Goal: Task Accomplishment & Management: Manage account settings

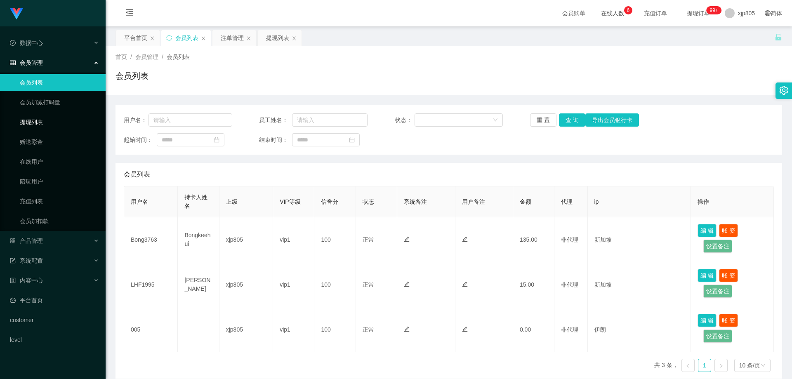
drag, startPoint x: 46, startPoint y: 124, endPoint x: 44, endPoint y: 66, distance: 58.2
click at [46, 124] on link "提现列表" at bounding box center [59, 122] width 79 height 17
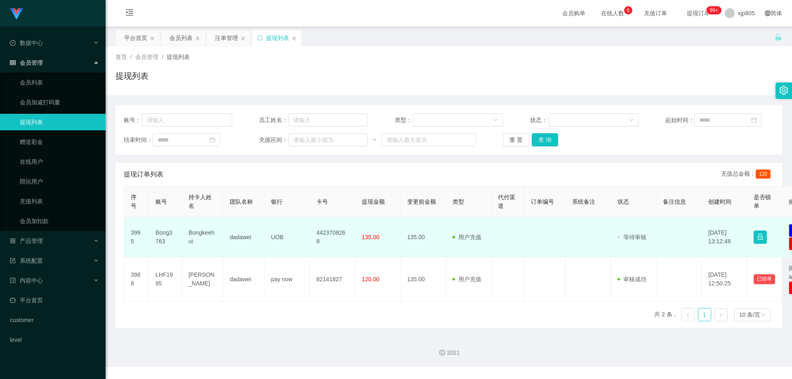
click at [163, 234] on td "Bong3763" at bounding box center [165, 237] width 33 height 40
click at [163, 233] on td "Bong3763" at bounding box center [165, 237] width 33 height 40
copy td "Bong3763"
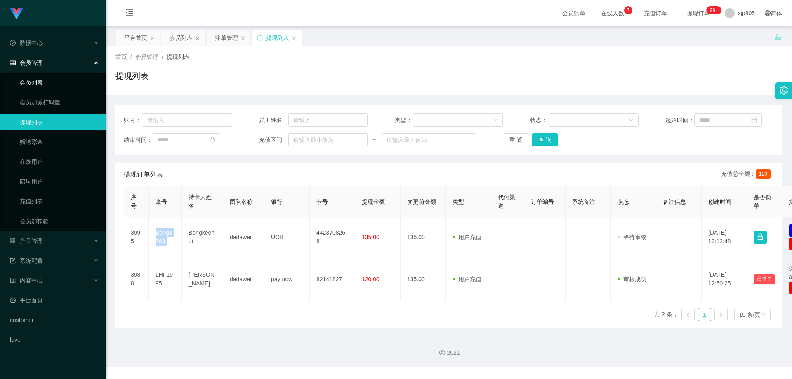
click at [51, 84] on link "会员列表" at bounding box center [59, 82] width 79 height 17
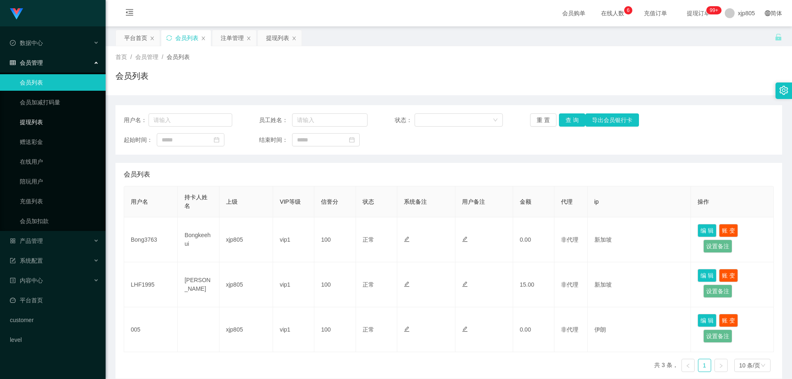
click at [35, 123] on link "提现列表" at bounding box center [59, 122] width 79 height 17
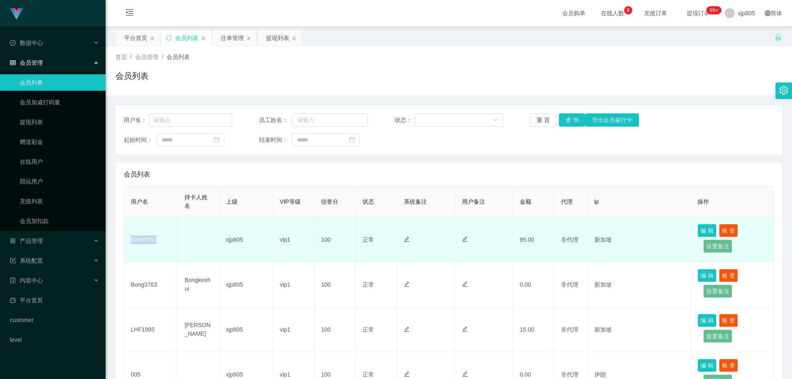
click at [146, 242] on td "82667092" at bounding box center [151, 239] width 54 height 45
click at [142, 239] on td "82667092" at bounding box center [151, 239] width 54 height 45
copy td "82667092"
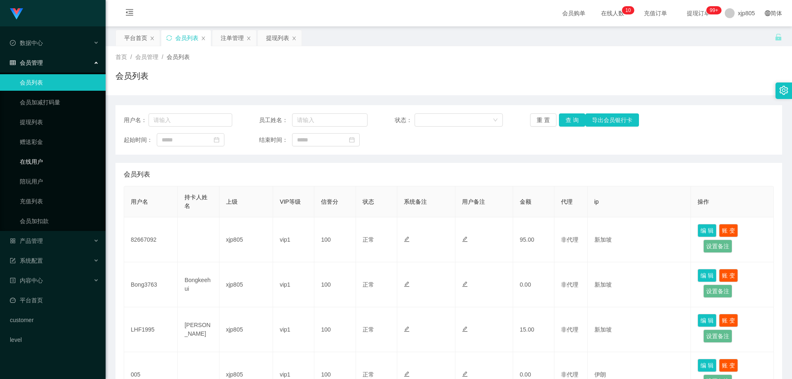
click at [46, 155] on link "在线用户" at bounding box center [59, 162] width 79 height 17
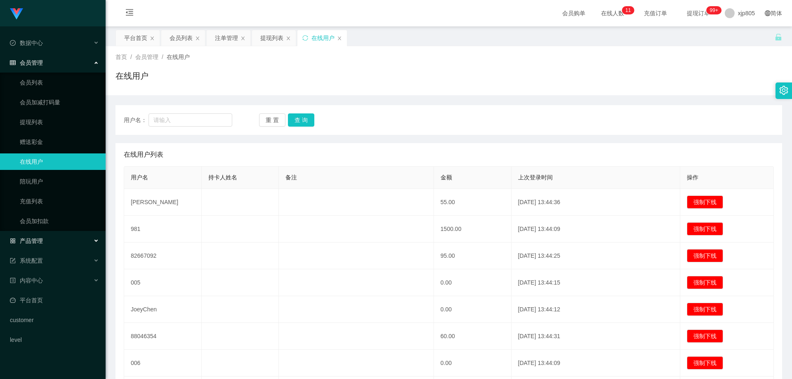
click at [47, 245] on div "产品管理" at bounding box center [53, 241] width 106 height 17
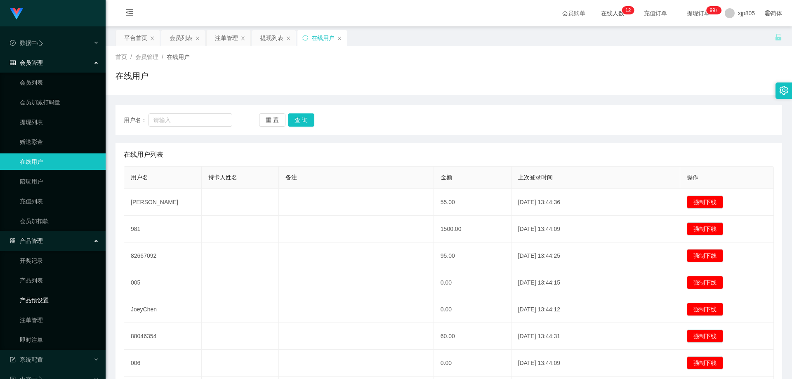
click at [51, 300] on link "产品预设置" at bounding box center [59, 300] width 79 height 17
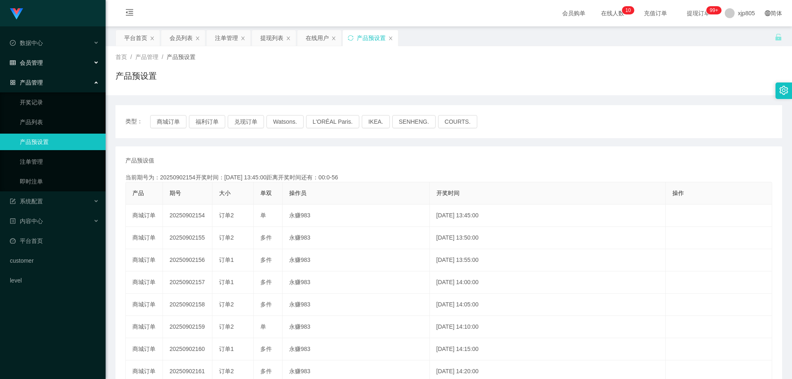
click at [56, 59] on div "会员管理" at bounding box center [53, 62] width 106 height 17
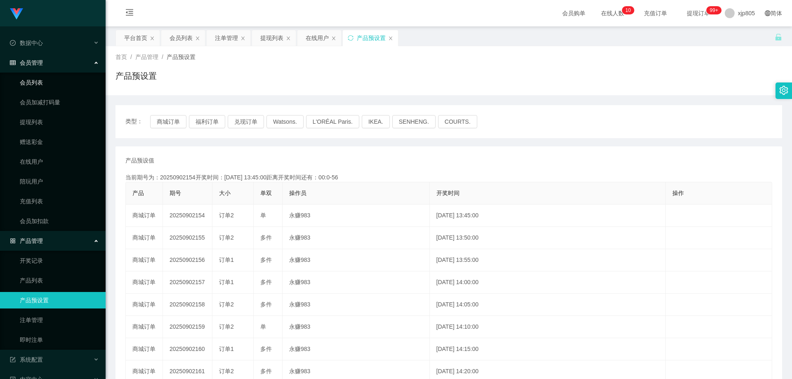
click at [44, 76] on link "会员列表" at bounding box center [59, 82] width 79 height 17
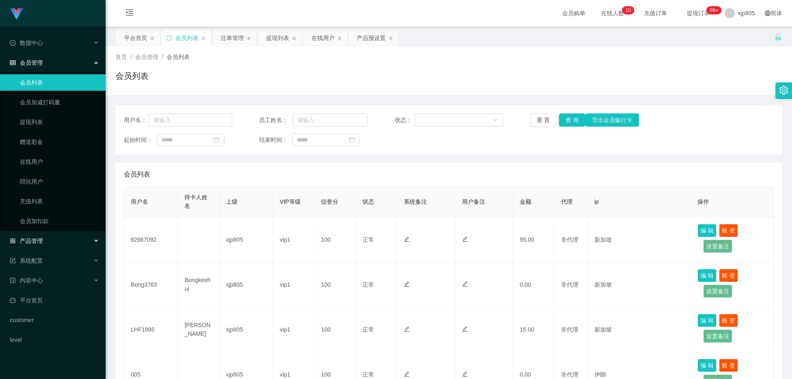
click at [37, 240] on span "产品管理" at bounding box center [26, 241] width 33 height 7
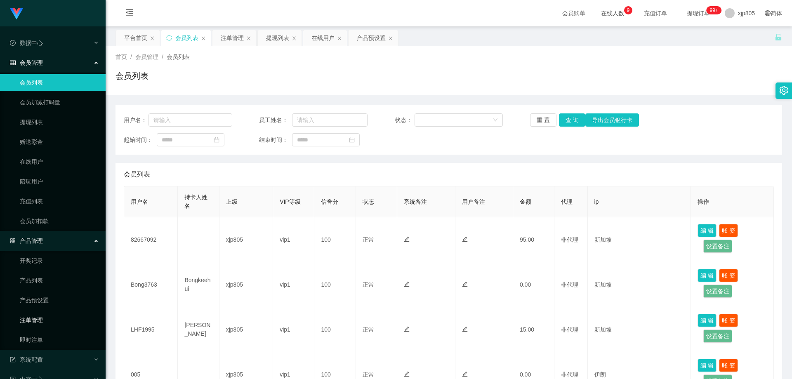
drag, startPoint x: 29, startPoint y: 318, endPoint x: 40, endPoint y: 240, distance: 79.2
click at [29, 318] on link "注单管理" at bounding box center [59, 320] width 79 height 17
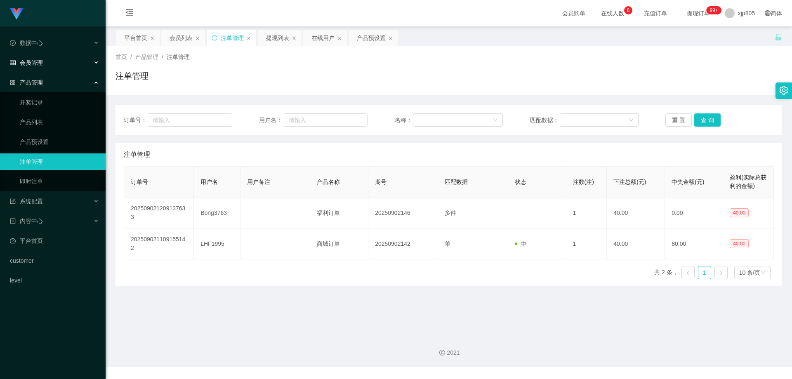
click at [38, 64] on span "会员管理" at bounding box center [26, 62] width 33 height 7
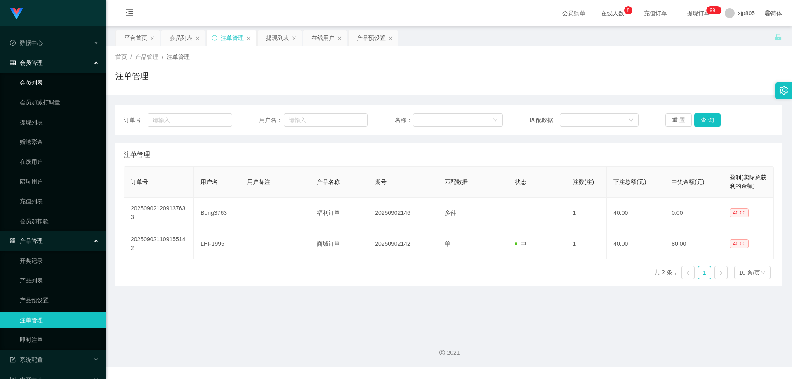
click at [52, 84] on link "会员列表" at bounding box center [59, 82] width 79 height 17
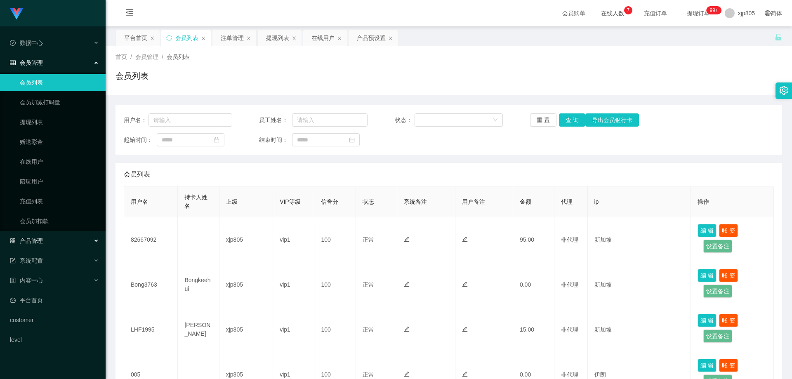
click at [39, 241] on span "产品管理" at bounding box center [26, 241] width 33 height 7
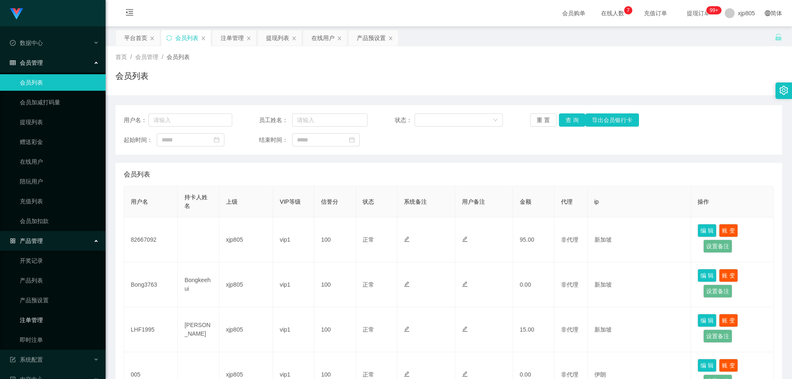
click at [41, 322] on link "注单管理" at bounding box center [59, 320] width 79 height 17
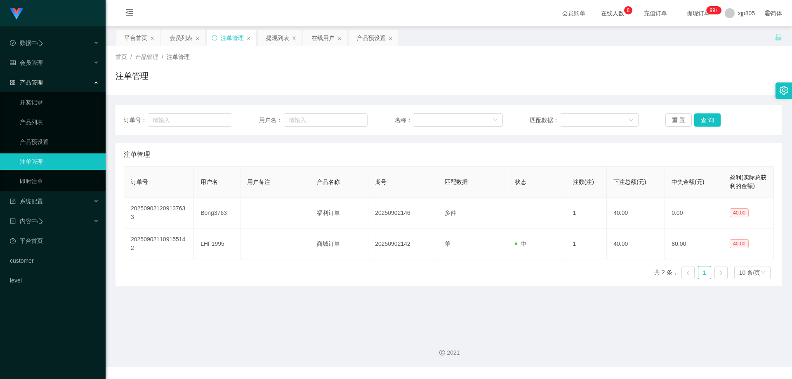
click at [48, 162] on link "注单管理" at bounding box center [59, 162] width 79 height 17
click at [33, 63] on span "会员管理" at bounding box center [26, 62] width 33 height 7
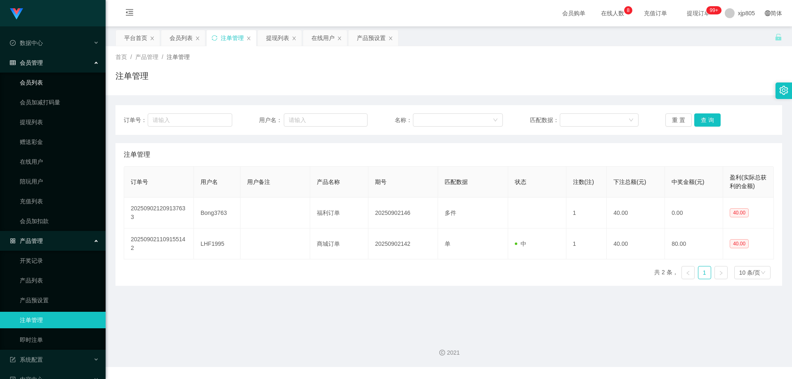
click at [38, 86] on link "会员列表" at bounding box center [59, 82] width 79 height 17
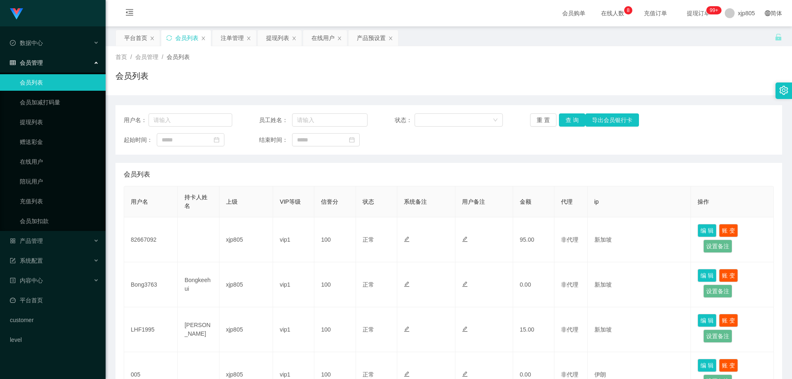
click at [45, 61] on div "会员管理" at bounding box center [53, 62] width 106 height 17
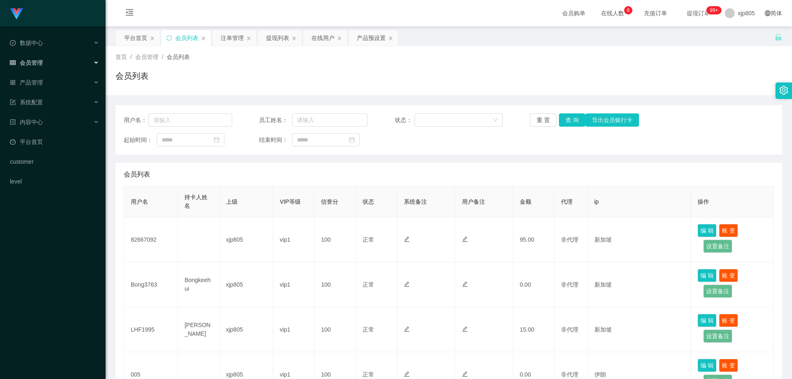
click at [48, 63] on div "会员管理" at bounding box center [53, 62] width 106 height 17
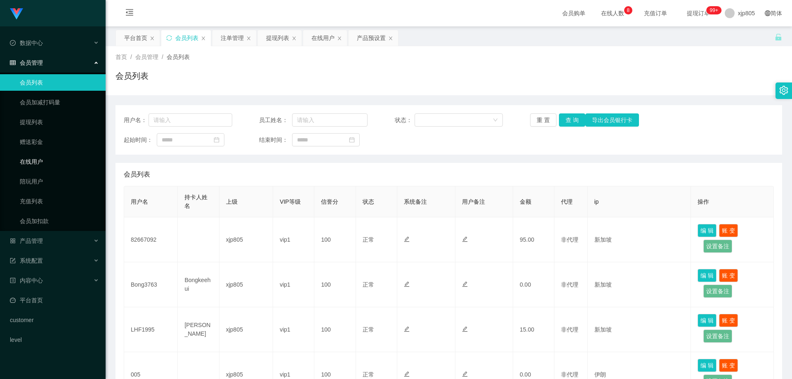
click at [37, 158] on link "在线用户" at bounding box center [59, 162] width 79 height 17
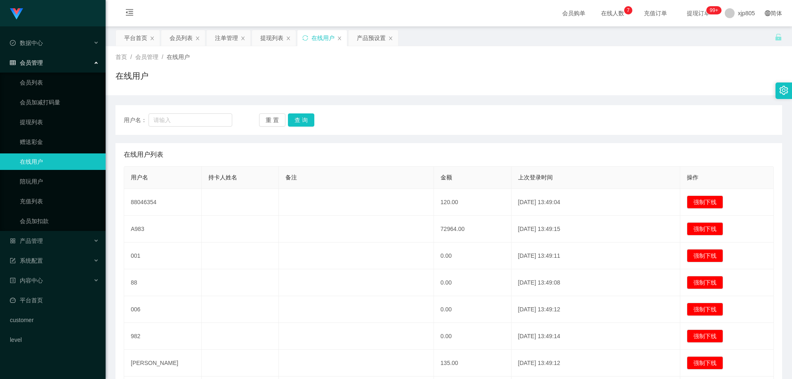
scroll to position [41, 0]
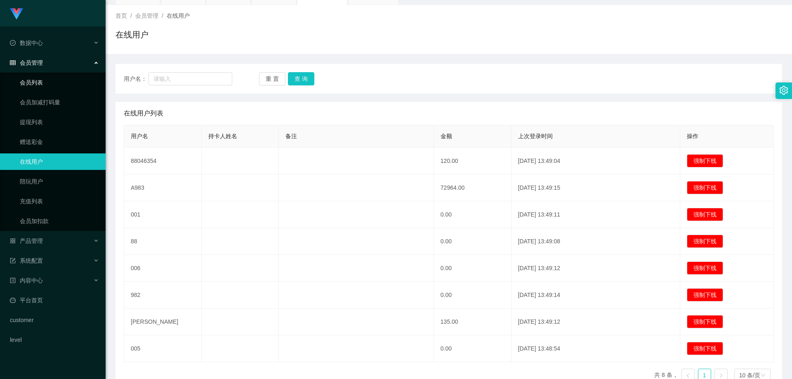
click at [36, 77] on link "会员列表" at bounding box center [59, 82] width 79 height 17
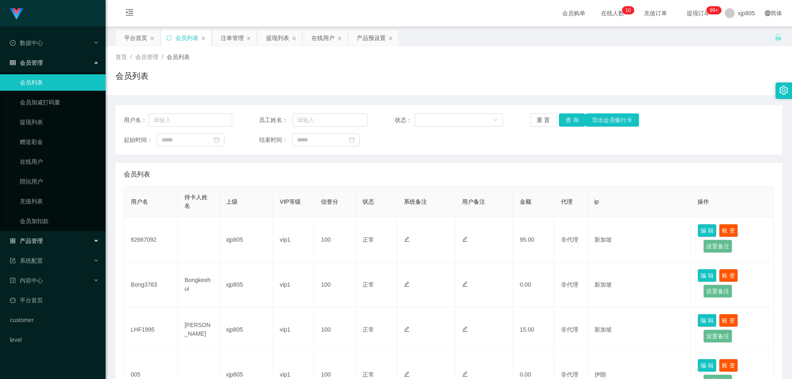
click at [47, 241] on div "产品管理" at bounding box center [53, 241] width 106 height 17
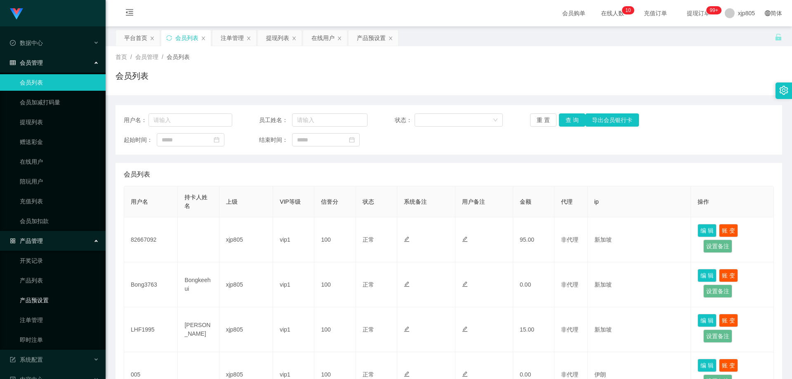
click at [46, 301] on link "产品预设置" at bounding box center [59, 300] width 79 height 17
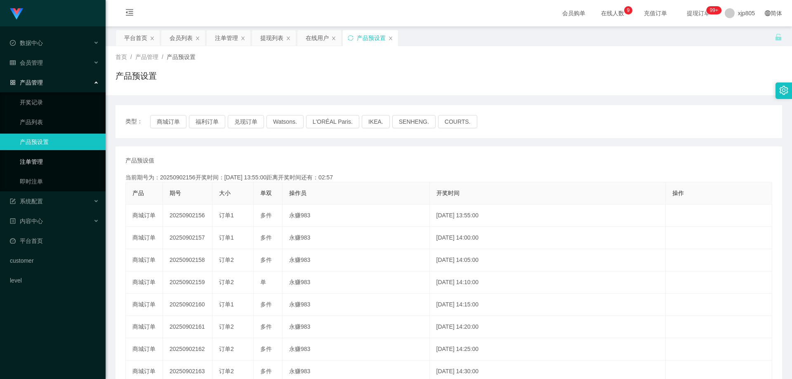
click at [55, 159] on link "注单管理" at bounding box center [59, 162] width 79 height 17
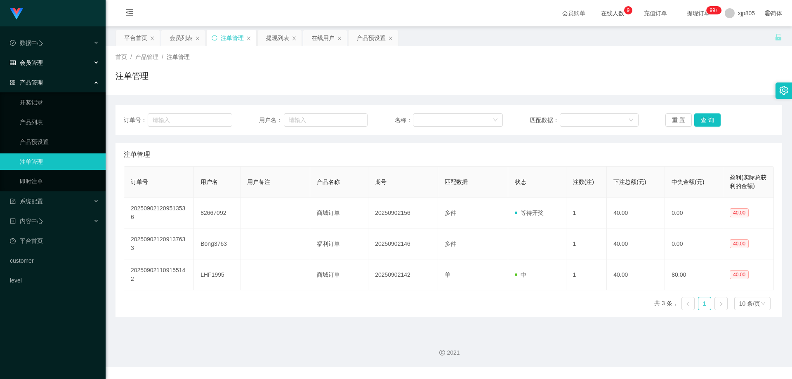
click at [41, 67] on div "会员管理" at bounding box center [53, 62] width 106 height 17
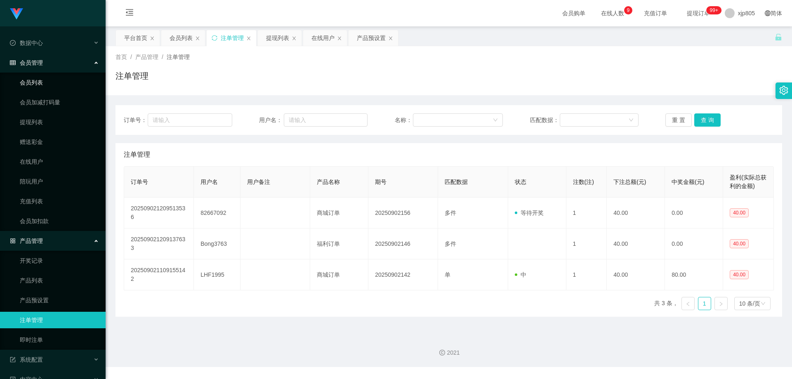
click at [45, 87] on link "会员列表" at bounding box center [59, 82] width 79 height 17
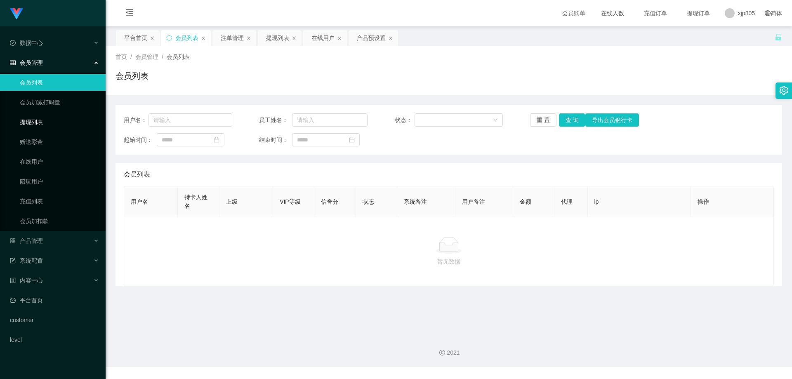
click at [44, 123] on link "提现列表" at bounding box center [59, 122] width 79 height 17
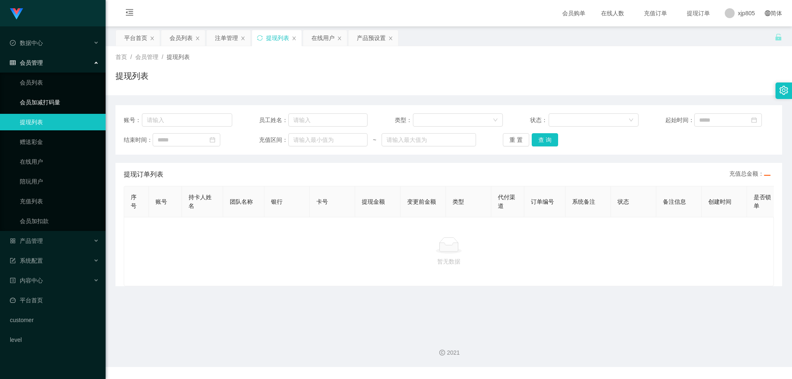
click at [54, 102] on link "会员加减打码量" at bounding box center [59, 102] width 79 height 17
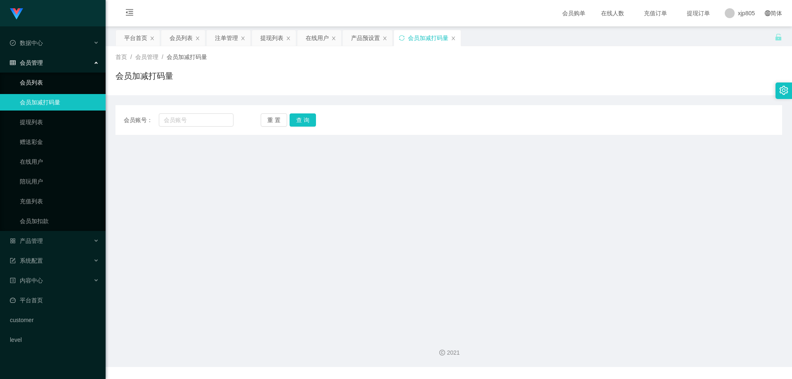
click at [46, 76] on link "会员列表" at bounding box center [59, 82] width 79 height 17
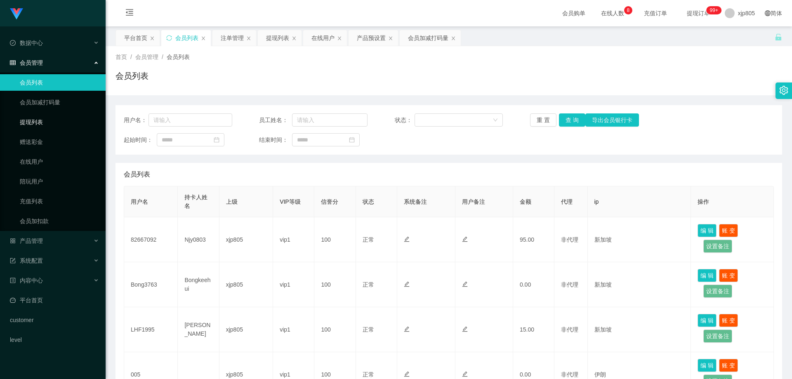
click at [37, 124] on link "提现列表" at bounding box center [59, 122] width 79 height 17
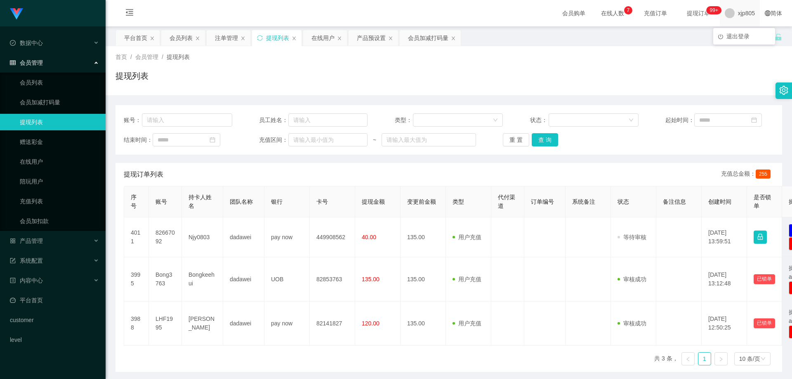
click at [741, 18] on span "xjp805" at bounding box center [746, 13] width 17 height 26
click at [742, 36] on span "退出登录" at bounding box center [738, 36] width 23 height 7
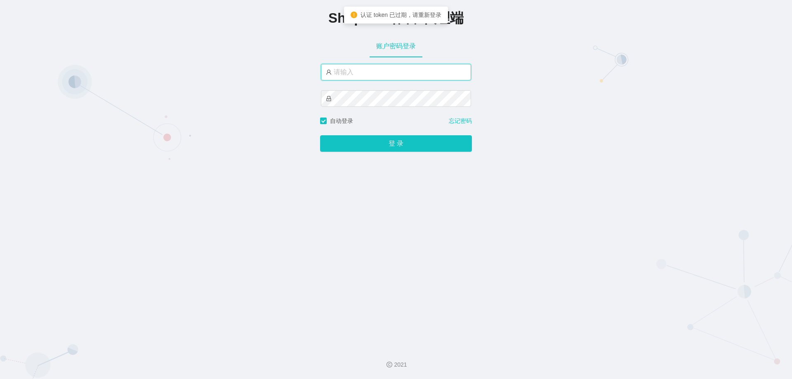
click at [380, 76] on input "text" at bounding box center [396, 72] width 150 height 17
click at [364, 69] on input "text" at bounding box center [396, 72] width 150 height 17
paste input "xjp805"
type input "xjp805"
click at [320, 135] on button "登 录" at bounding box center [396, 143] width 152 height 17
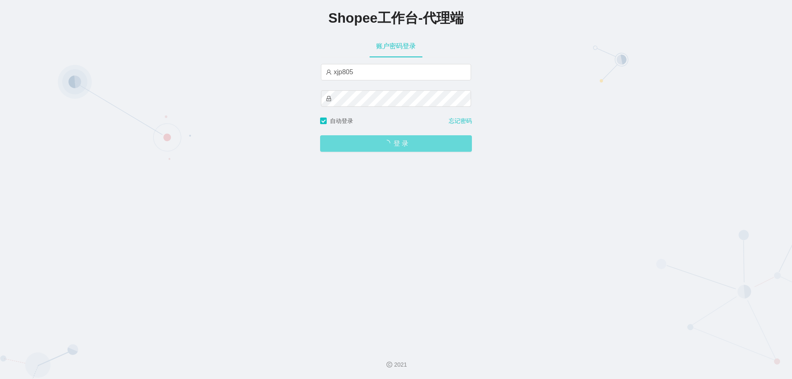
click at [338, 147] on span "登 录" at bounding box center [396, 143] width 152 height 7
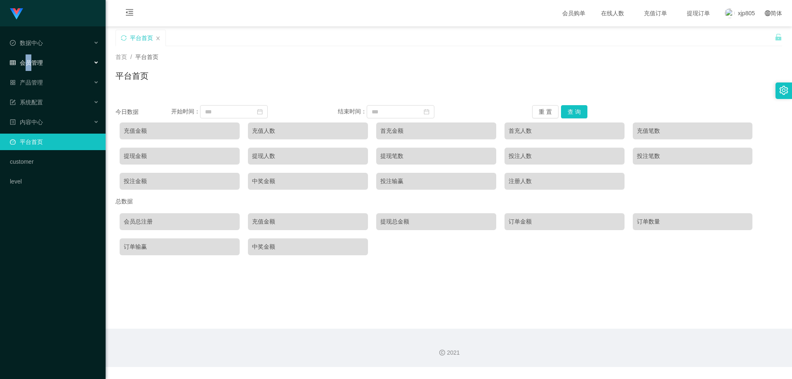
click at [29, 59] on span "会员管理" at bounding box center [26, 62] width 33 height 7
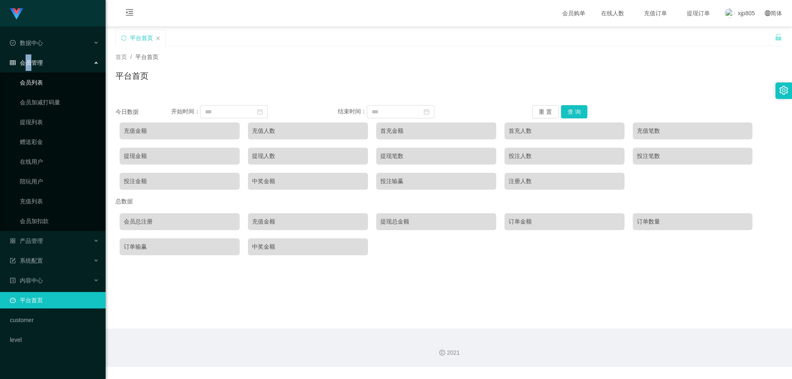
click at [36, 87] on link "会员列表" at bounding box center [59, 82] width 79 height 17
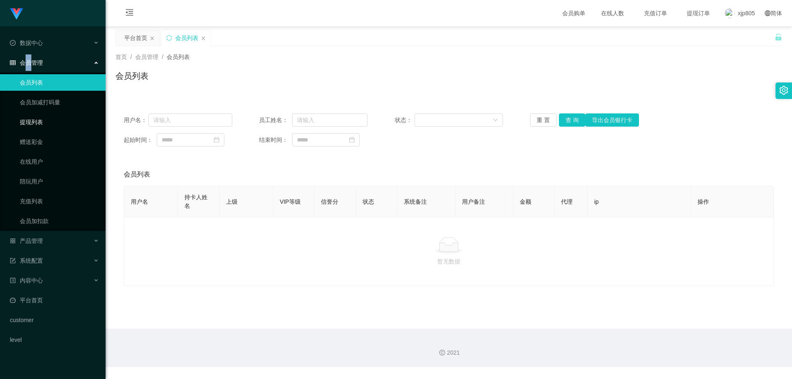
click at [40, 126] on link "提现列表" at bounding box center [59, 122] width 79 height 17
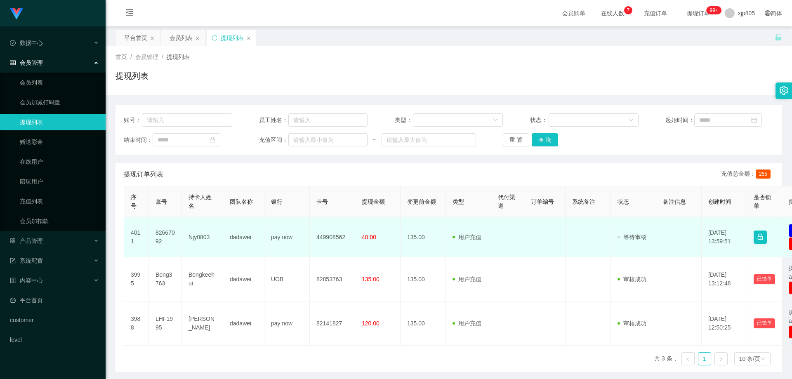
click at [170, 231] on td "82667092" at bounding box center [165, 237] width 33 height 40
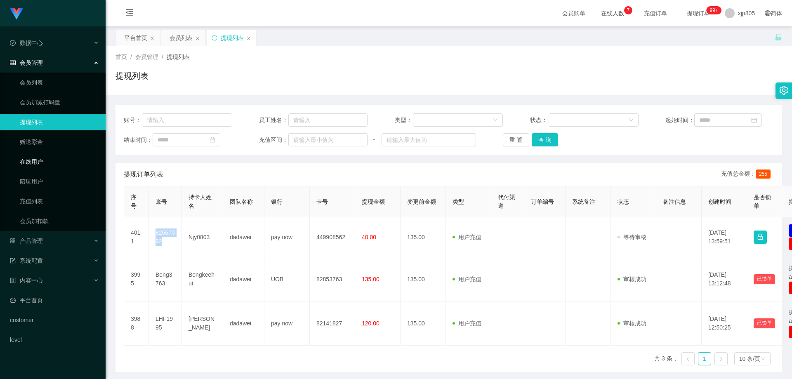
copy td "82667092"
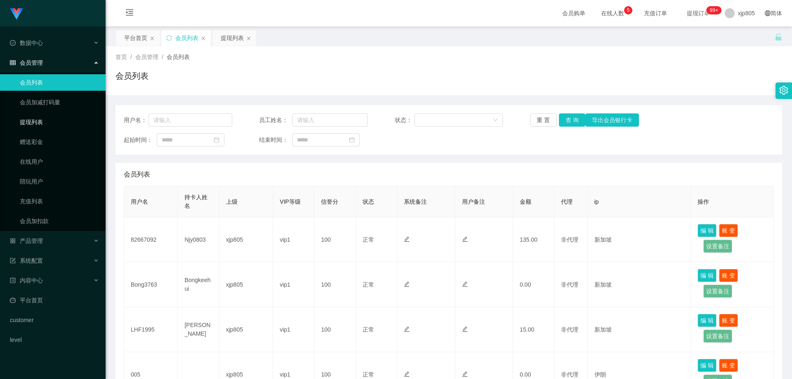
click at [38, 125] on link "提现列表" at bounding box center [59, 122] width 79 height 17
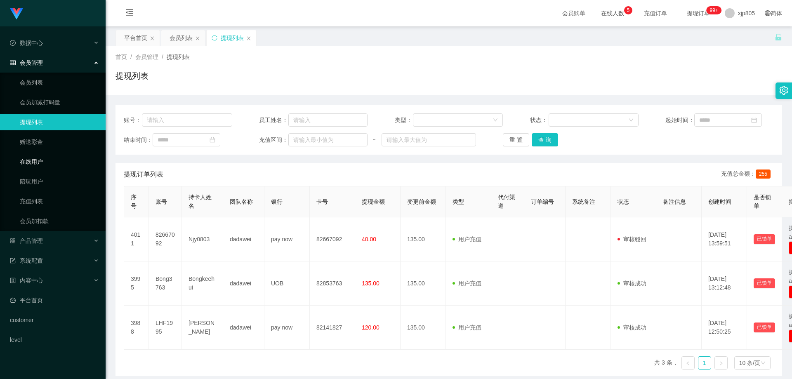
click at [41, 155] on link "在线用户" at bounding box center [59, 162] width 79 height 17
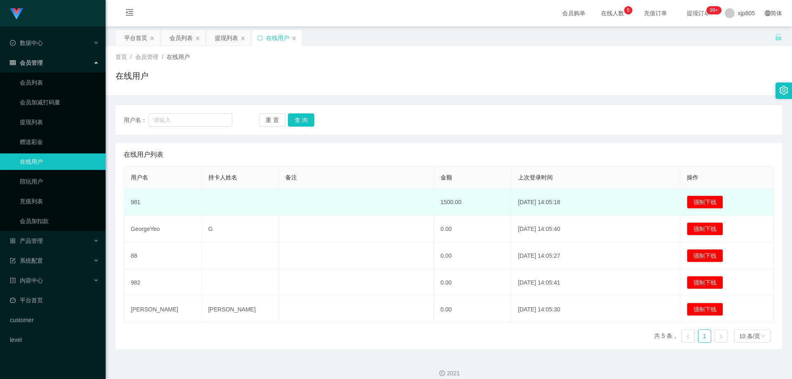
scroll to position [9, 0]
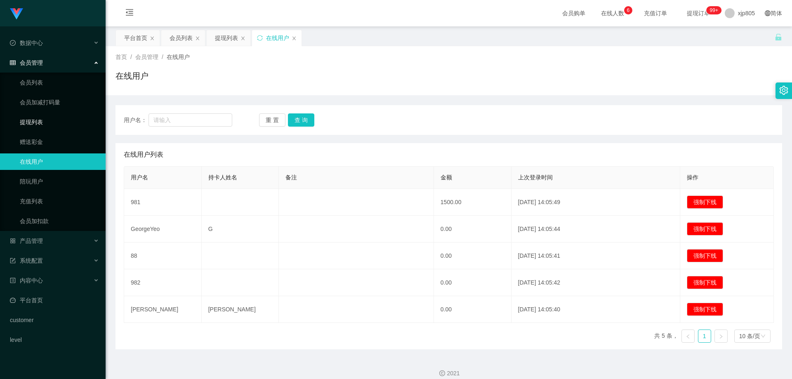
click at [39, 123] on link "提现列表" at bounding box center [59, 122] width 79 height 17
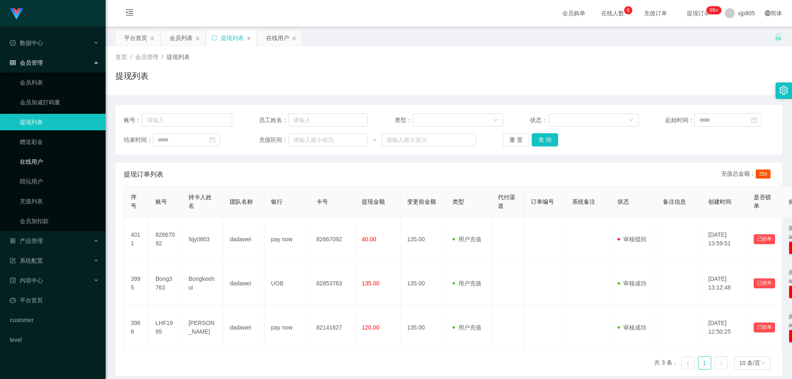
click at [42, 163] on link "在线用户" at bounding box center [59, 162] width 79 height 17
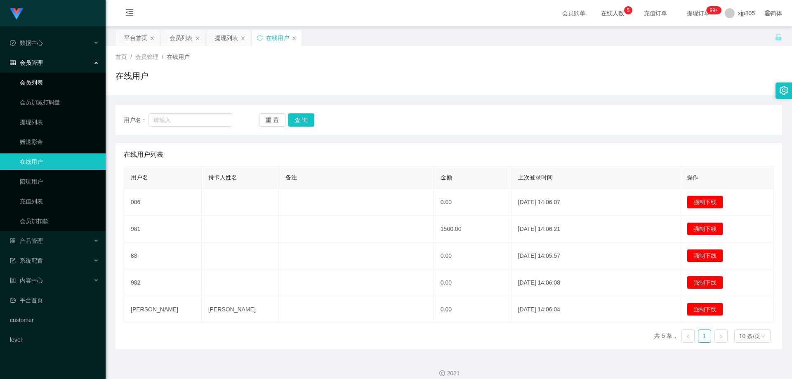
click at [39, 82] on link "会员列表" at bounding box center [59, 82] width 79 height 17
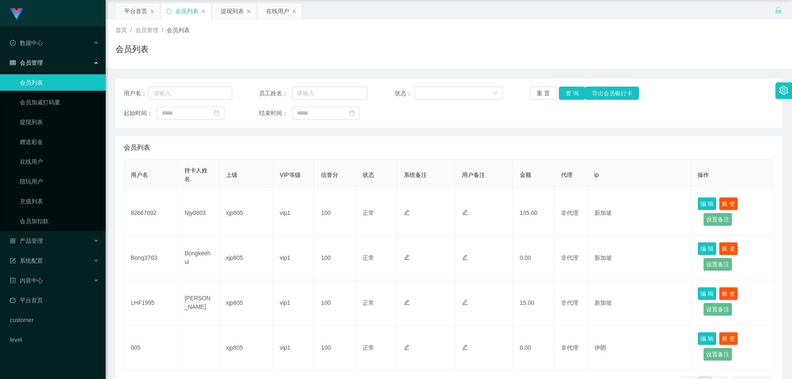
scroll to position [41, 0]
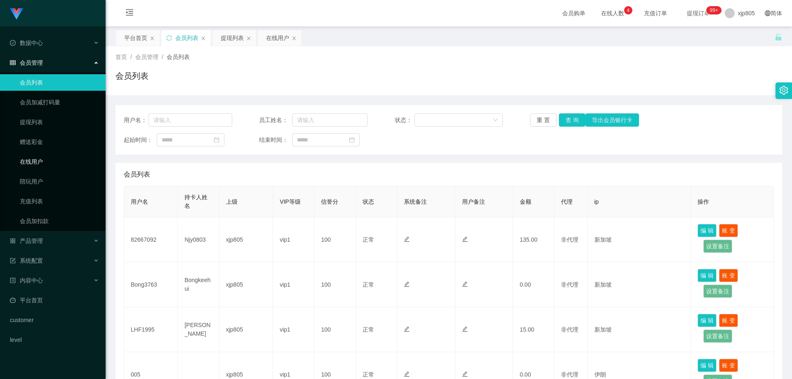
click at [42, 158] on link "在线用户" at bounding box center [59, 162] width 79 height 17
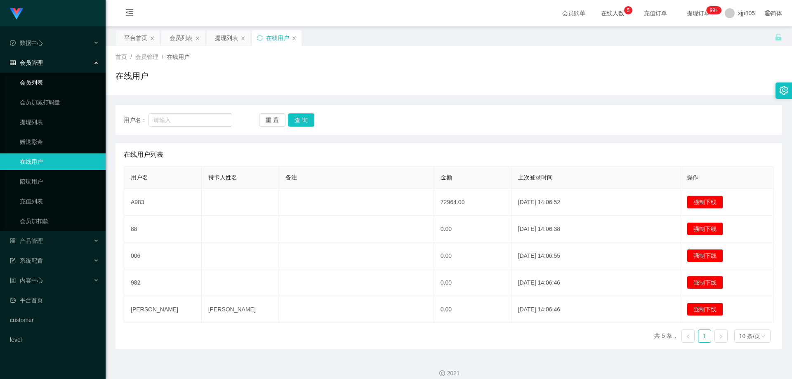
click at [43, 76] on link "会员列表" at bounding box center [59, 82] width 79 height 17
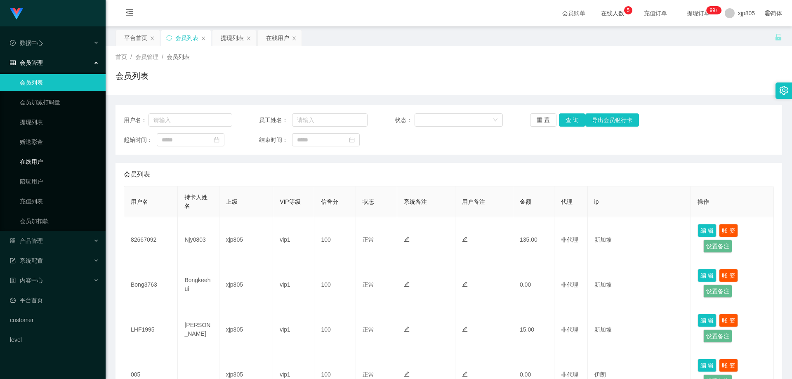
click at [43, 161] on link "在线用户" at bounding box center [59, 162] width 79 height 17
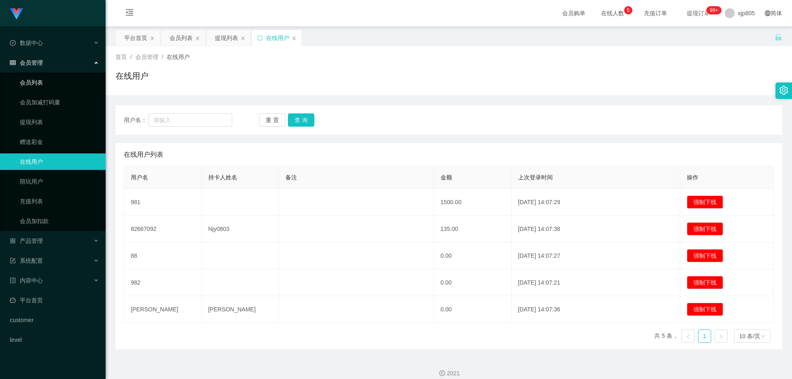
click at [39, 85] on link "会员列表" at bounding box center [59, 82] width 79 height 17
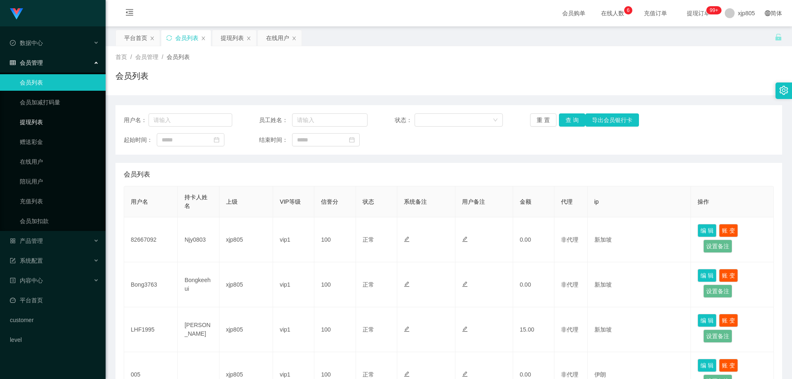
click at [40, 121] on link "提现列表" at bounding box center [59, 122] width 79 height 17
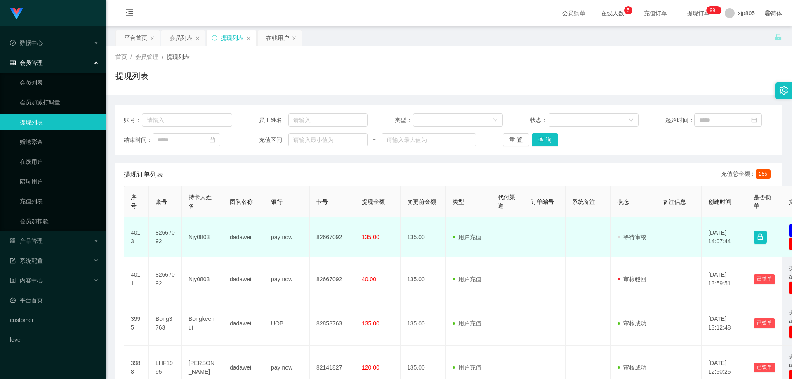
click at [164, 235] on td "82667092" at bounding box center [165, 237] width 33 height 40
copy td "82667092"
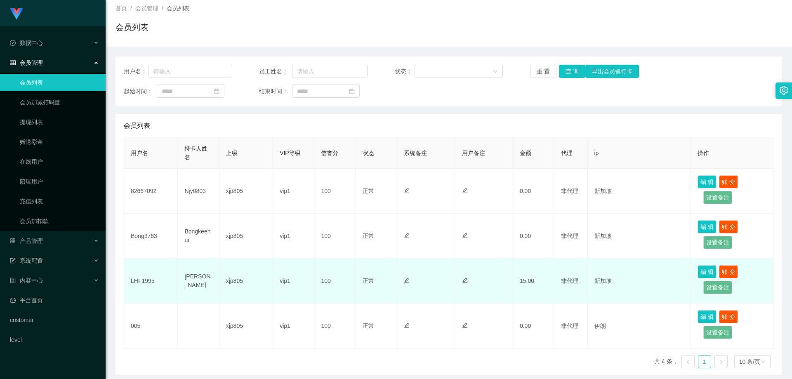
scroll to position [83, 0]
